Goal: Task Accomplishment & Management: Use online tool/utility

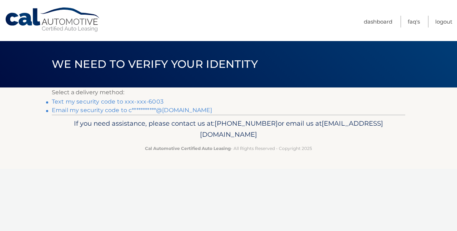
click at [131, 101] on link "Text my security code to xxx-xxx-6003" at bounding box center [108, 101] width 112 height 7
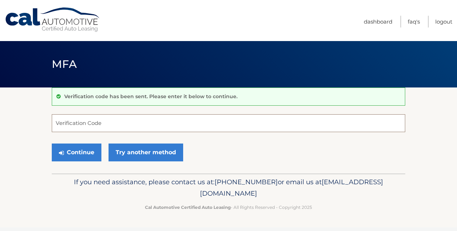
click at [105, 120] on input "Verification Code" at bounding box center [229, 123] width 354 height 18
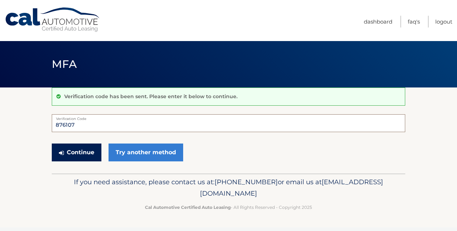
type input "876107"
click at [88, 152] on button "Continue" at bounding box center [77, 153] width 50 height 18
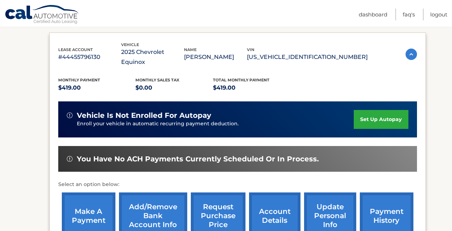
scroll to position [127, 0]
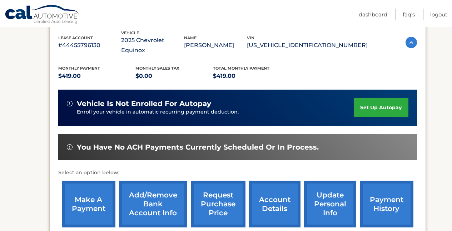
click at [84, 190] on link "make a payment" at bounding box center [89, 204] width 54 height 47
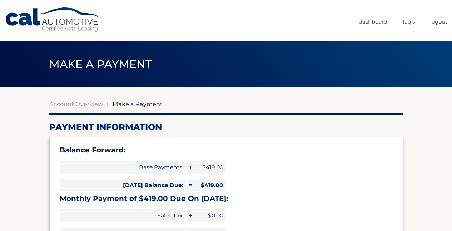
select select "NjhiODRjN2MtZDQ0ZS00NDFlLWFhNzktMmU3ZDQ3MTJjYzVj"
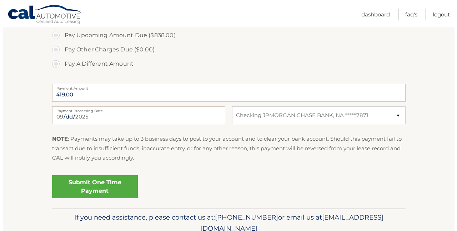
scroll to position [284, 0]
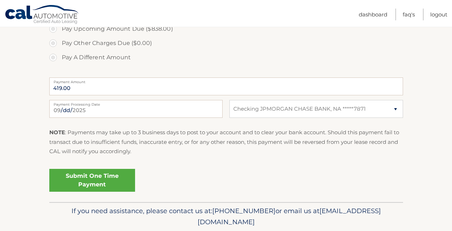
click at [79, 180] on link "Submit One Time Payment" at bounding box center [92, 180] width 86 height 23
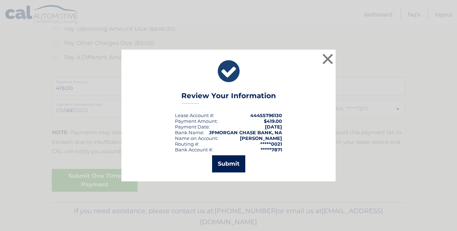
click at [226, 163] on button "Submit" at bounding box center [228, 163] width 33 height 17
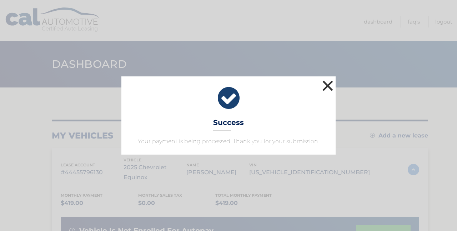
click at [328, 85] on button "×" at bounding box center [328, 86] width 14 height 14
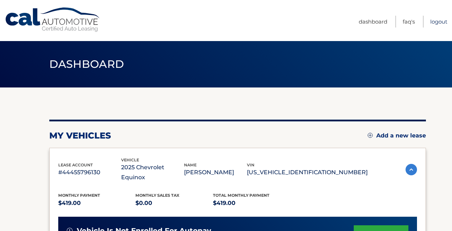
click at [436, 22] on link "Logout" at bounding box center [438, 22] width 17 height 12
